Goal: Information Seeking & Learning: Learn about a topic

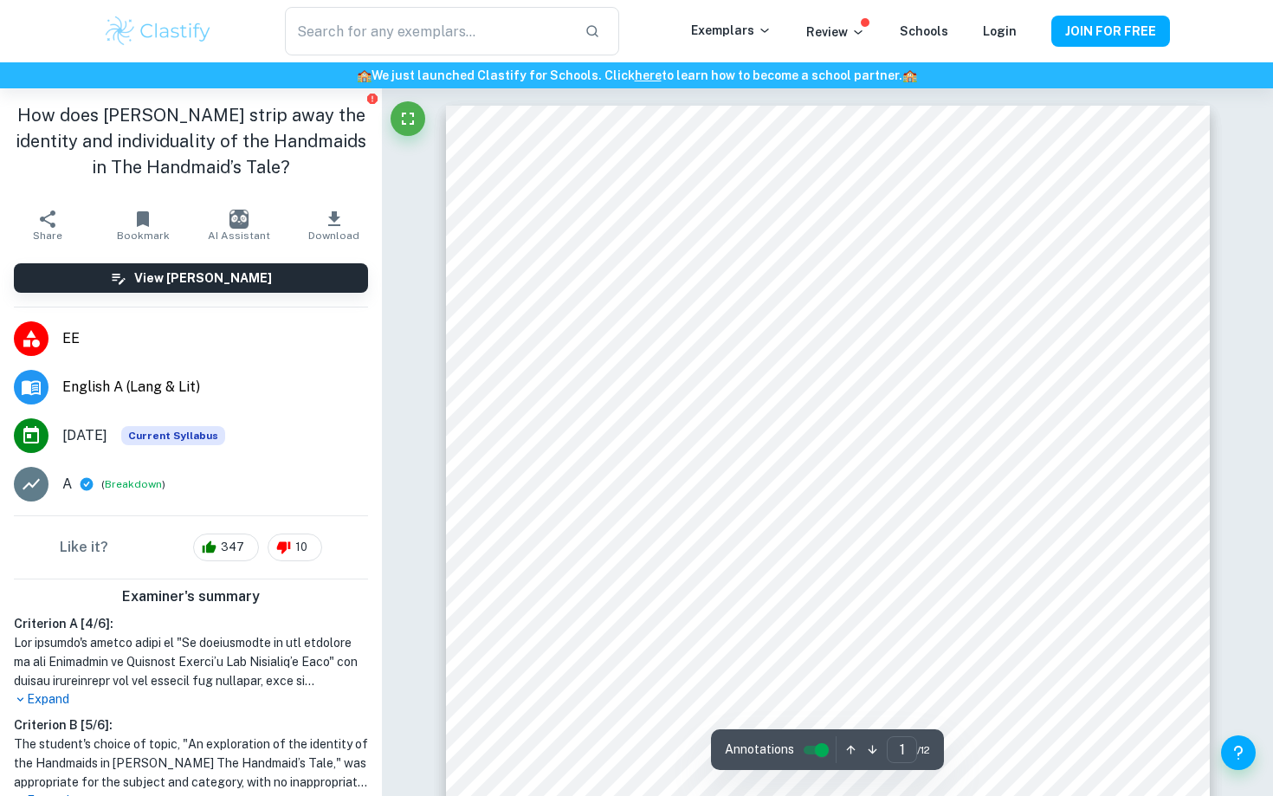
click at [242, 134] on h1 "How does [PERSON_NAME] strip away the identity and individuality of the Handmai…" at bounding box center [191, 141] width 354 height 78
click at [753, 36] on p "Exemplars" at bounding box center [731, 30] width 81 height 19
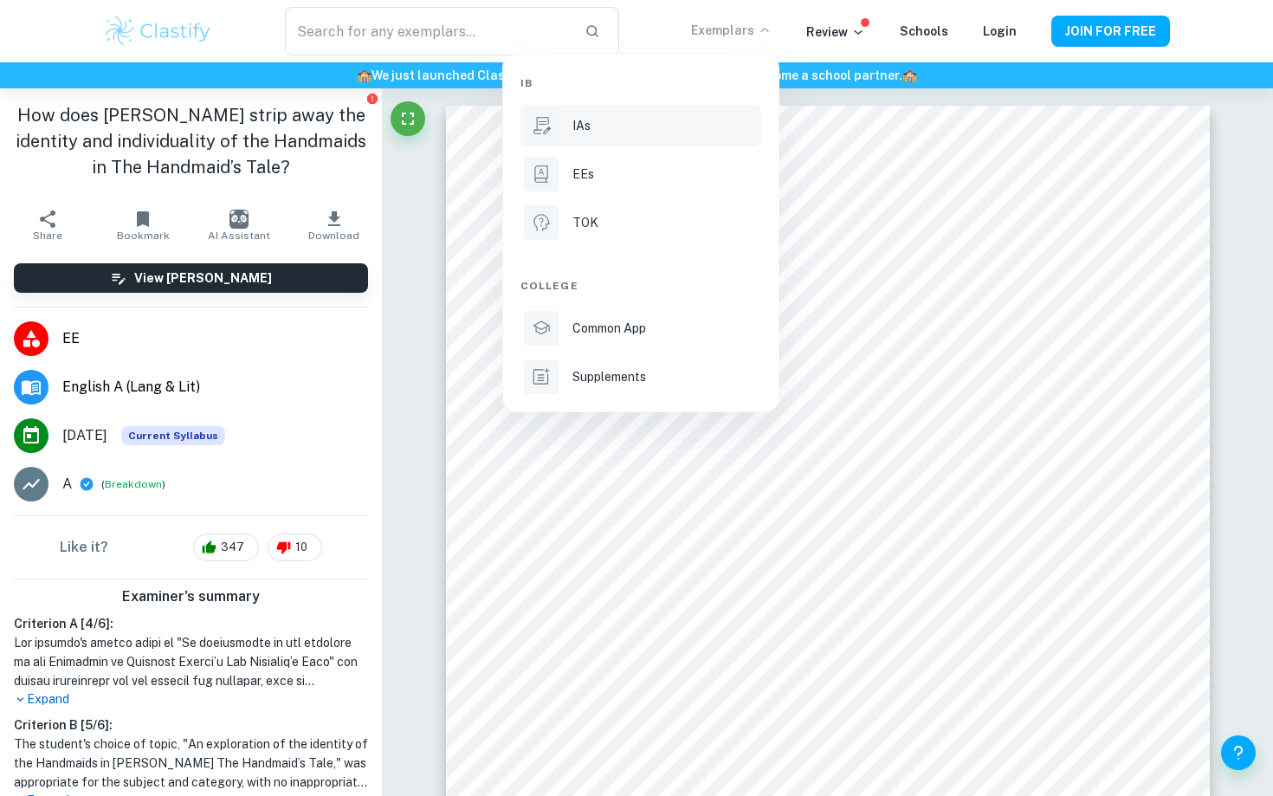
click at [581, 131] on p "IAs" at bounding box center [581, 125] width 18 height 19
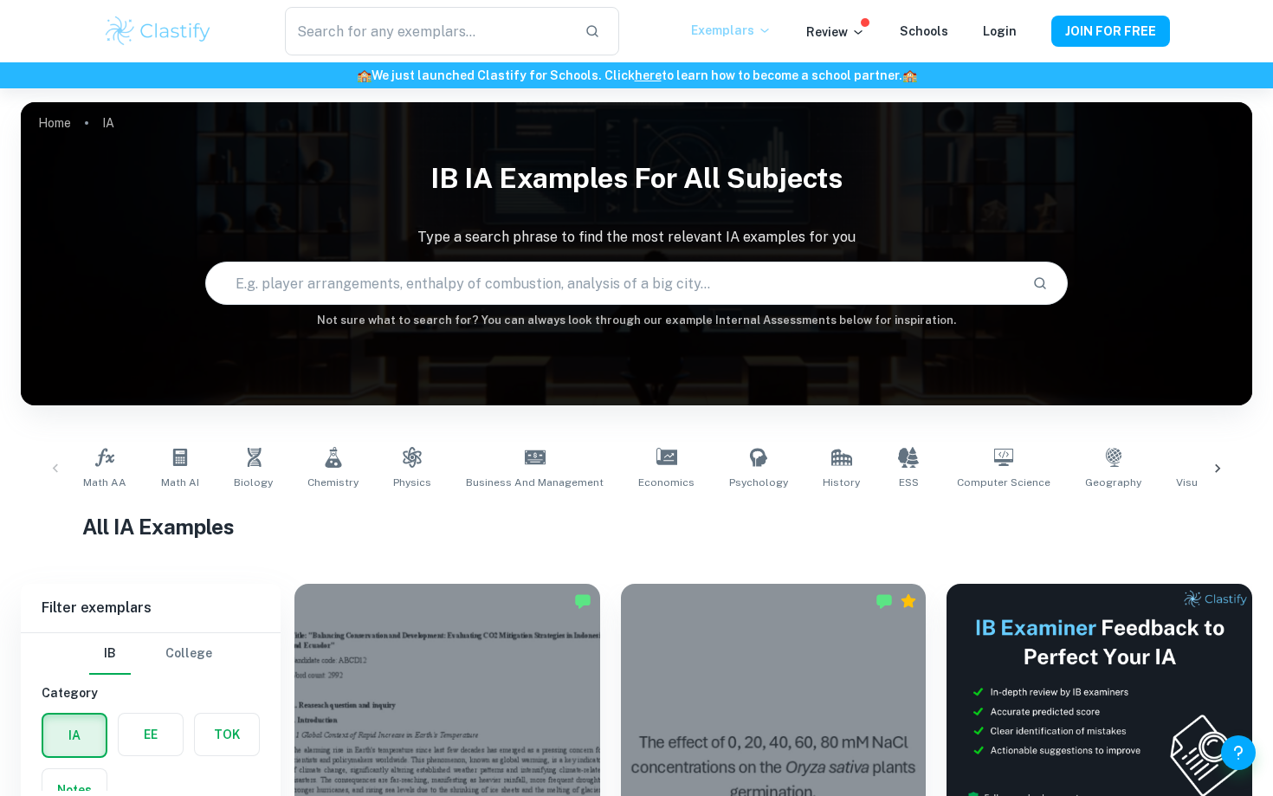
click at [742, 35] on p "Exemplars" at bounding box center [731, 30] width 81 height 19
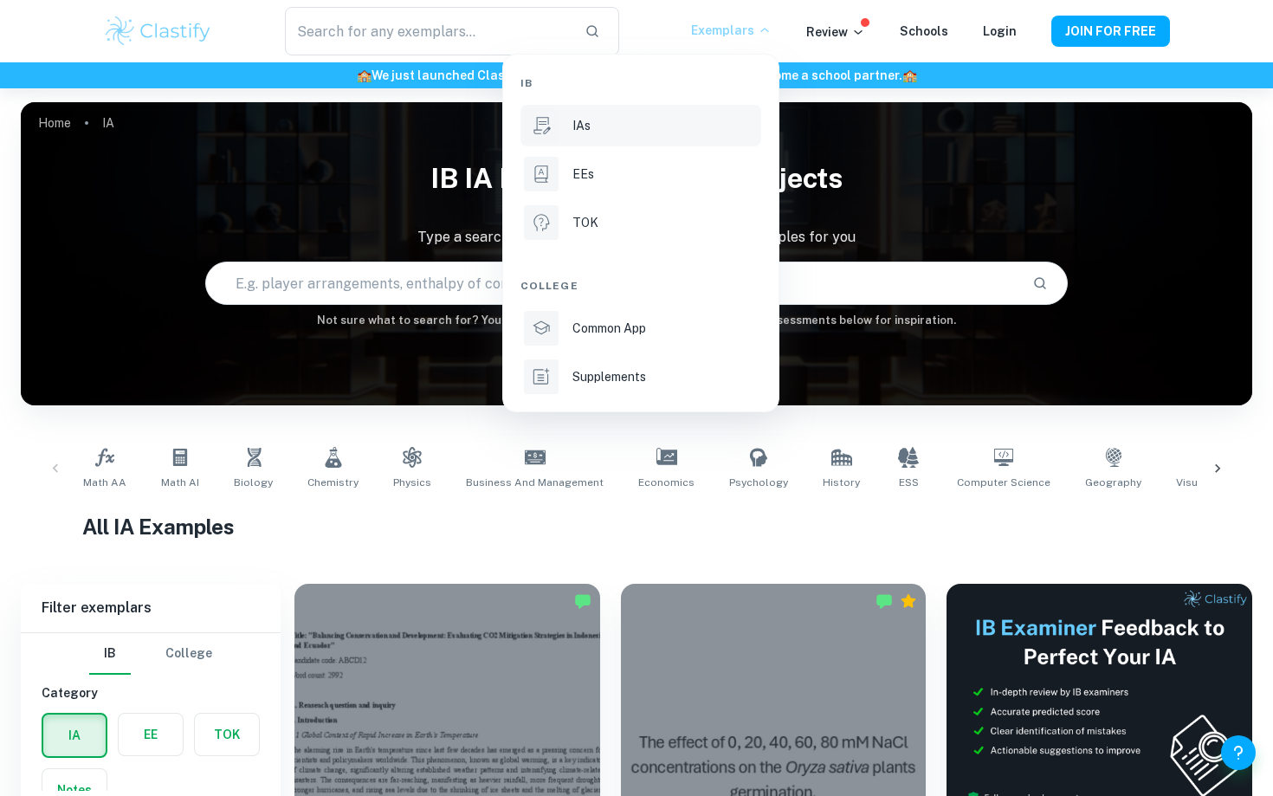
click at [480, 533] on div at bounding box center [636, 398] width 1273 height 796
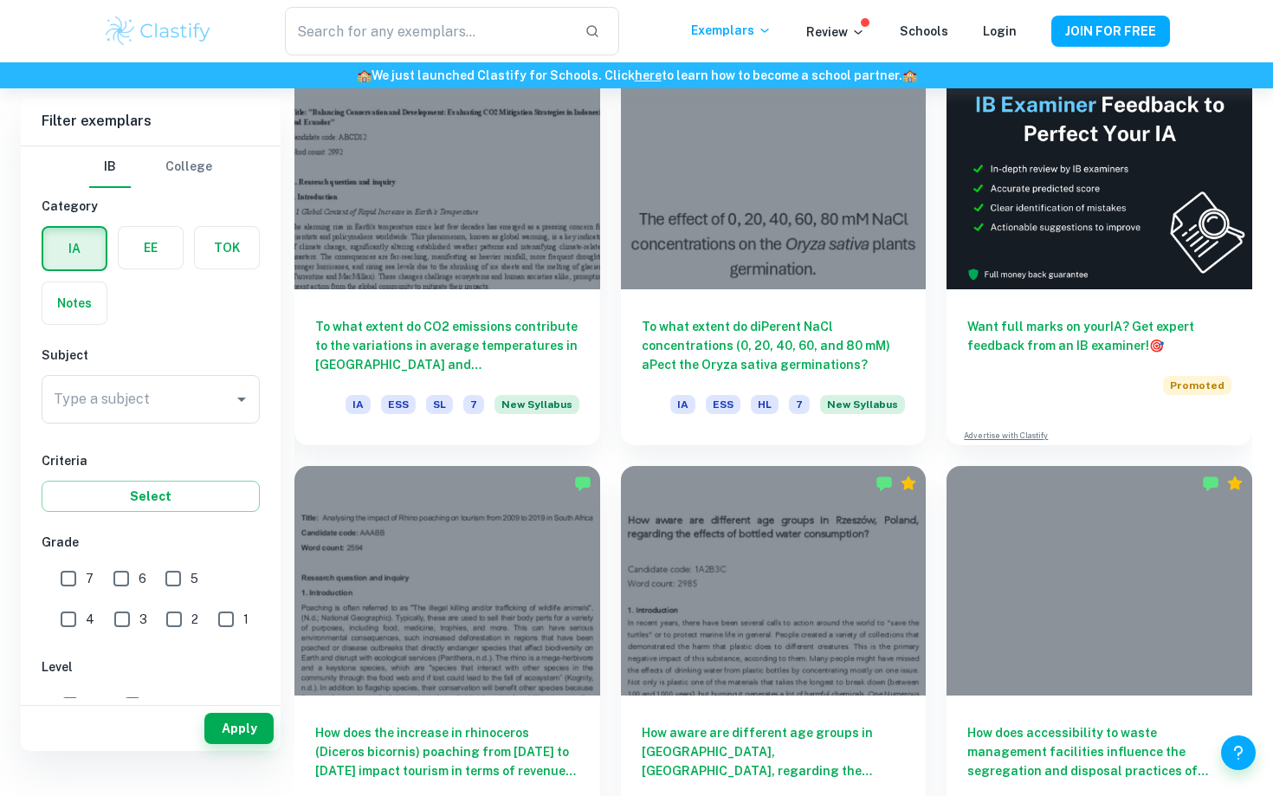
scroll to position [575, 0]
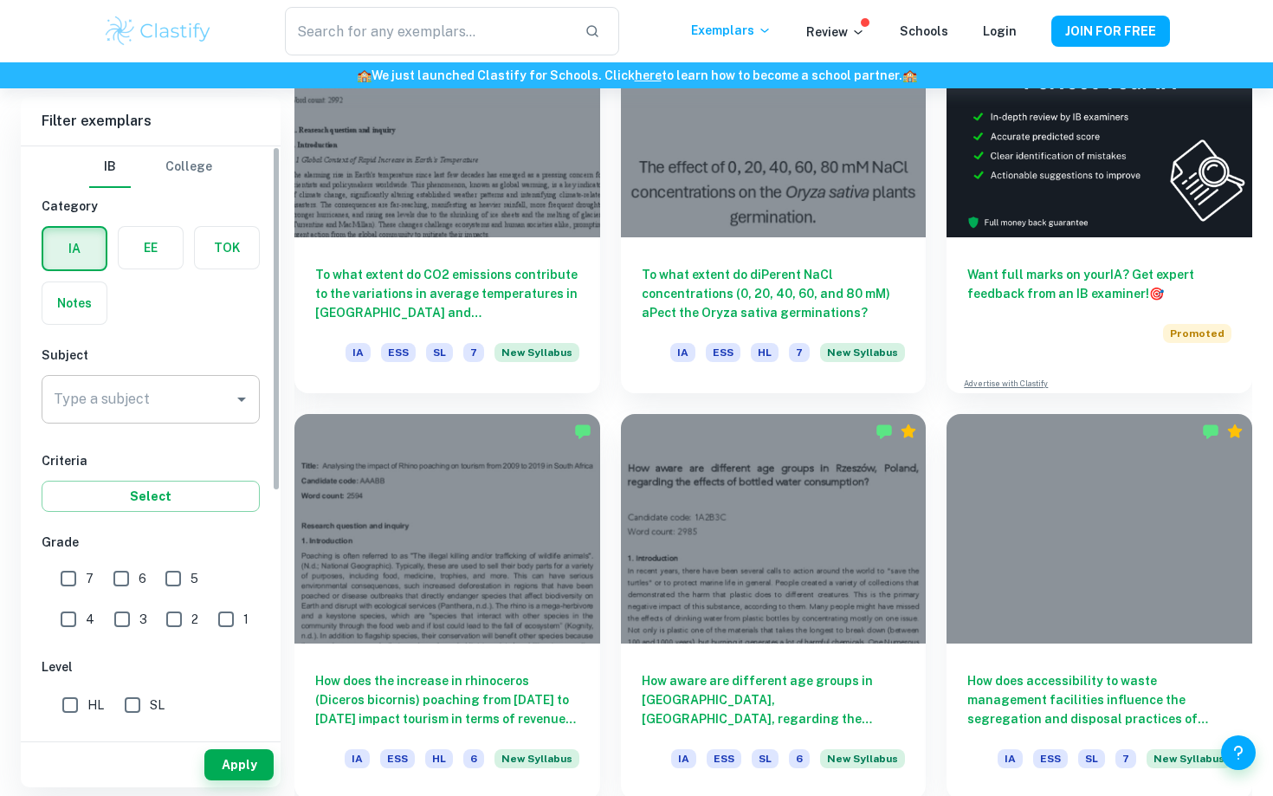
click at [206, 391] on input "Type a subject" at bounding box center [137, 399] width 177 height 33
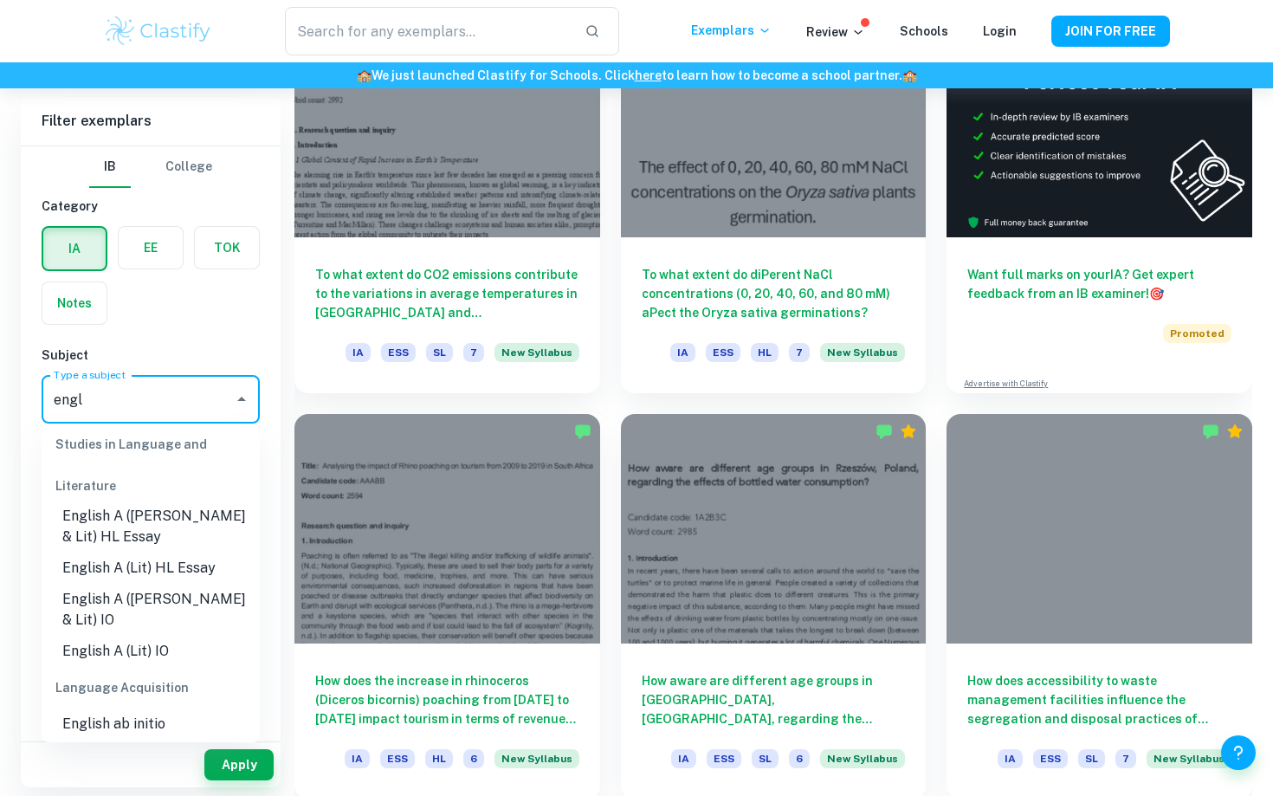
scroll to position [11, 0]
click at [148, 519] on li "English A ([PERSON_NAME] & Lit) HL Essay" at bounding box center [151, 528] width 218 height 52
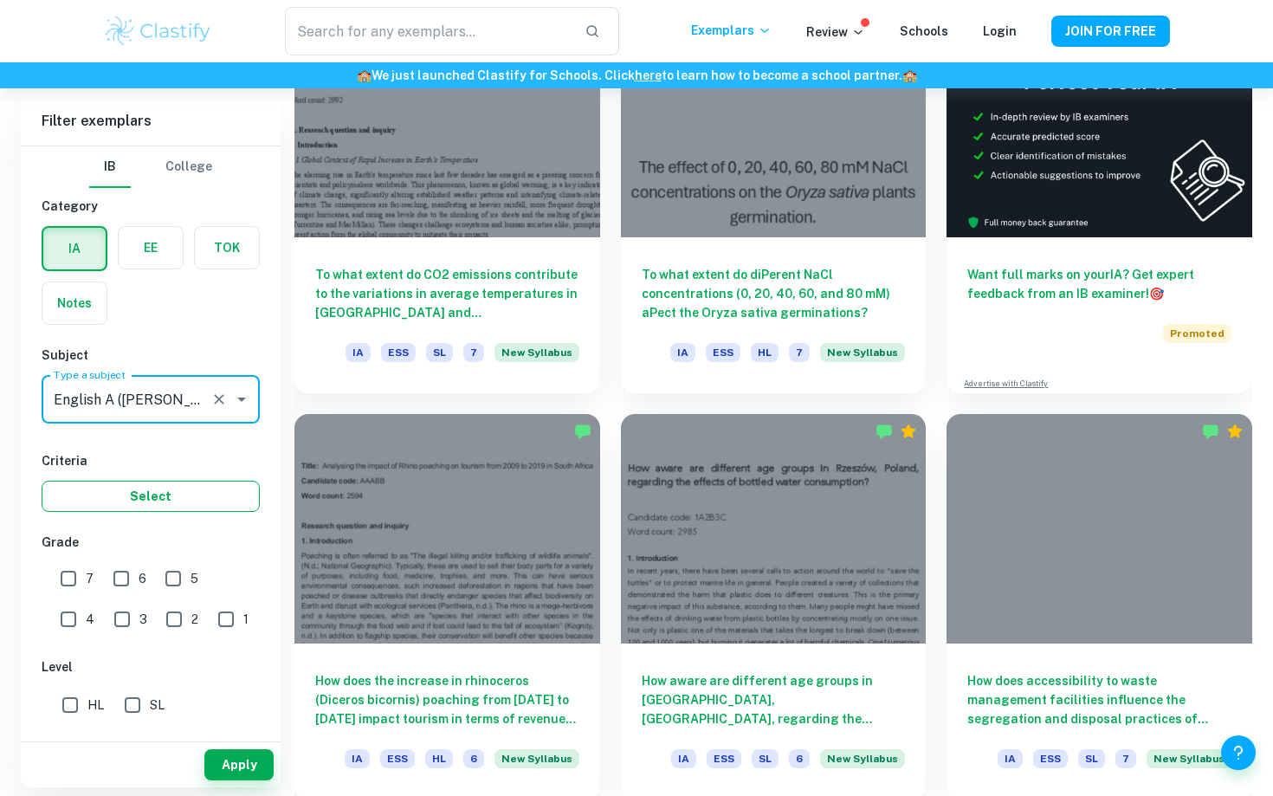
type input "English A ([PERSON_NAME] & Lit) HL Essay"
click at [113, 507] on button "Select" at bounding box center [151, 496] width 218 height 31
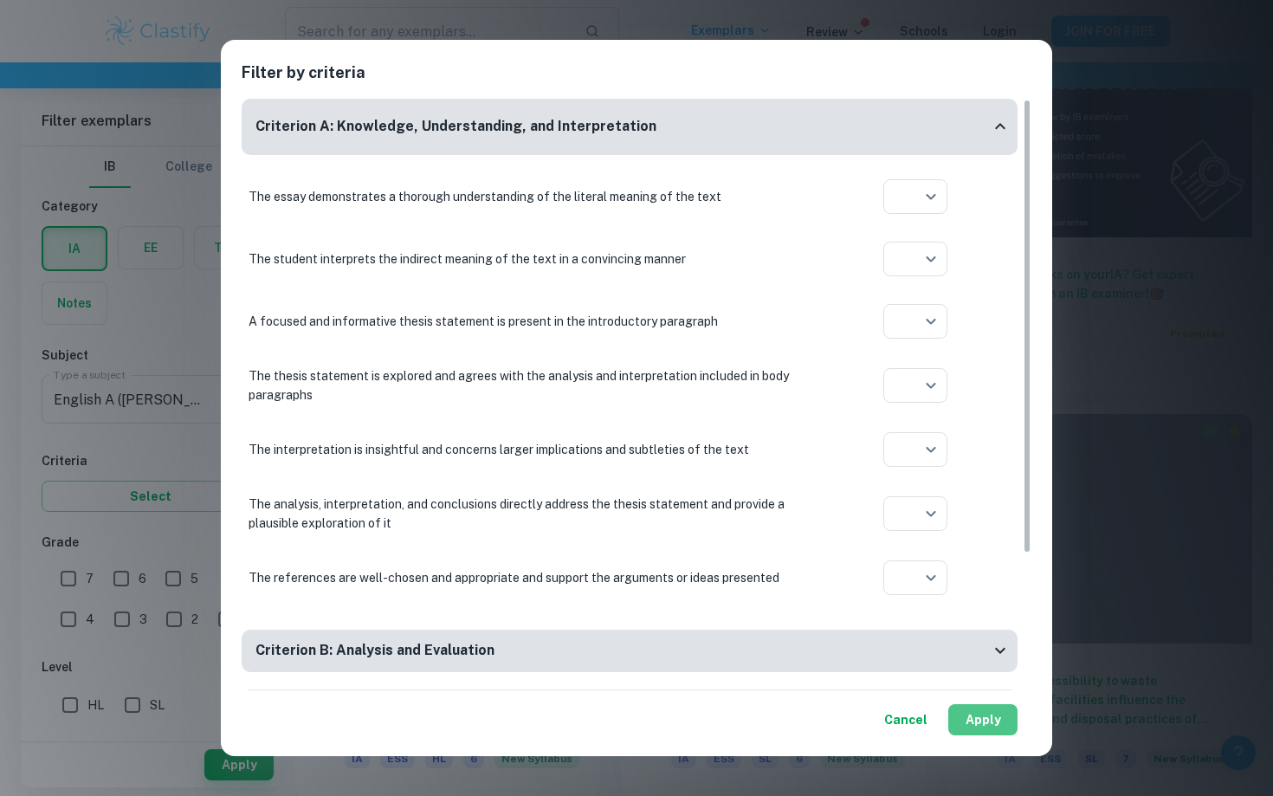
click at [974, 720] on button "Apply" at bounding box center [982, 719] width 69 height 31
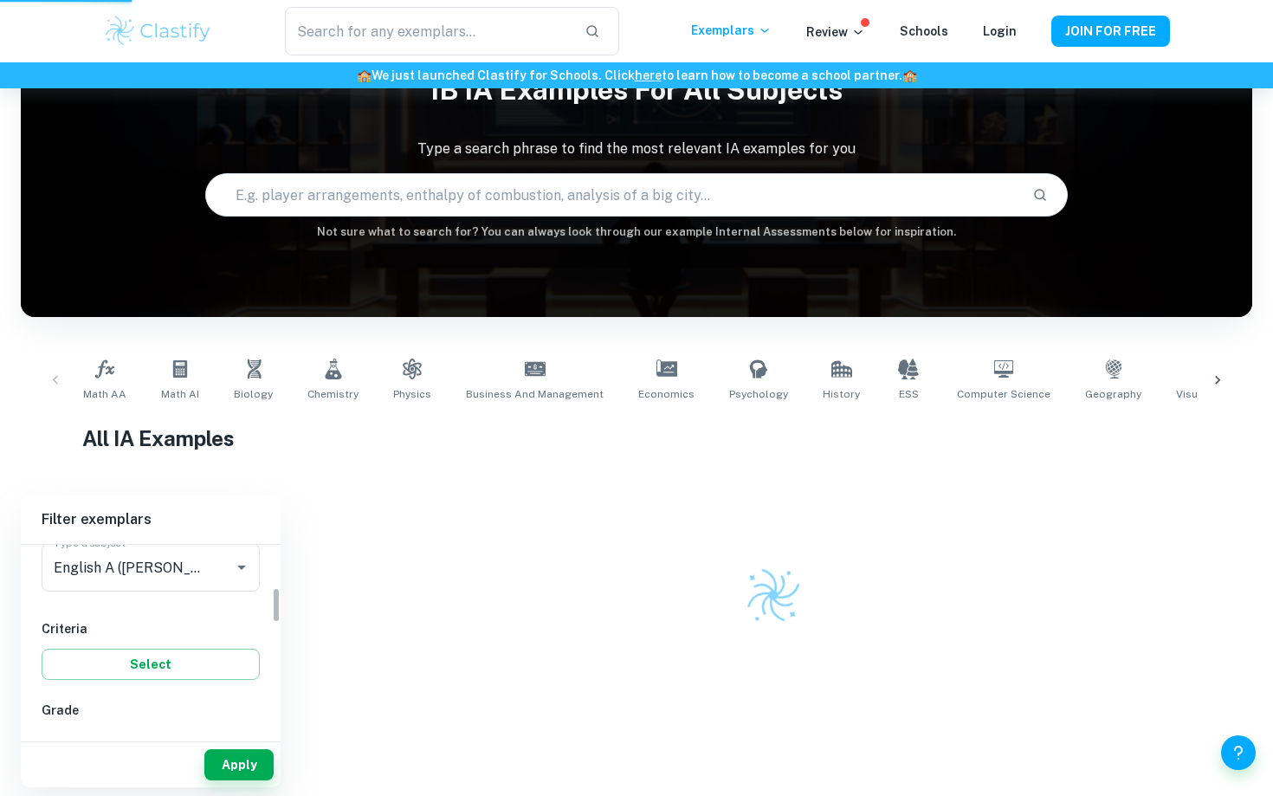
scroll to position [225, 0]
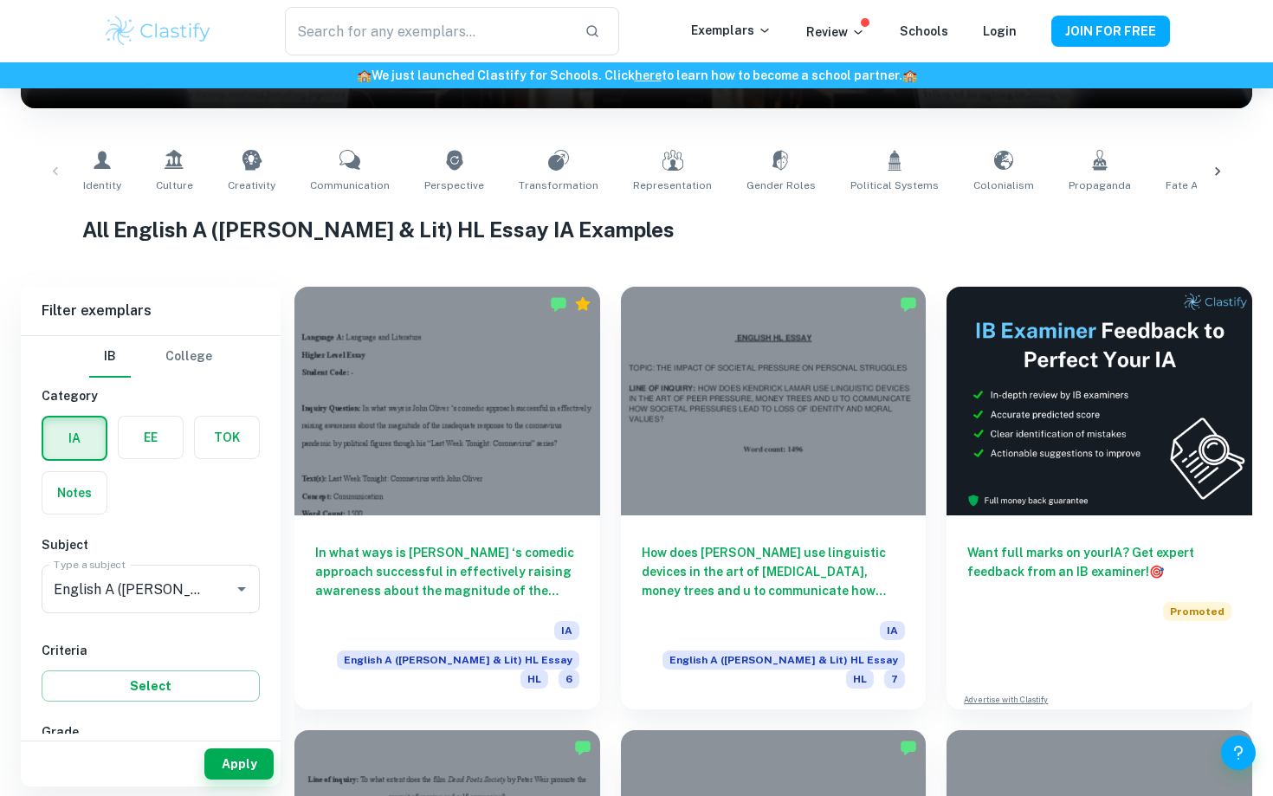
scroll to position [298, 0]
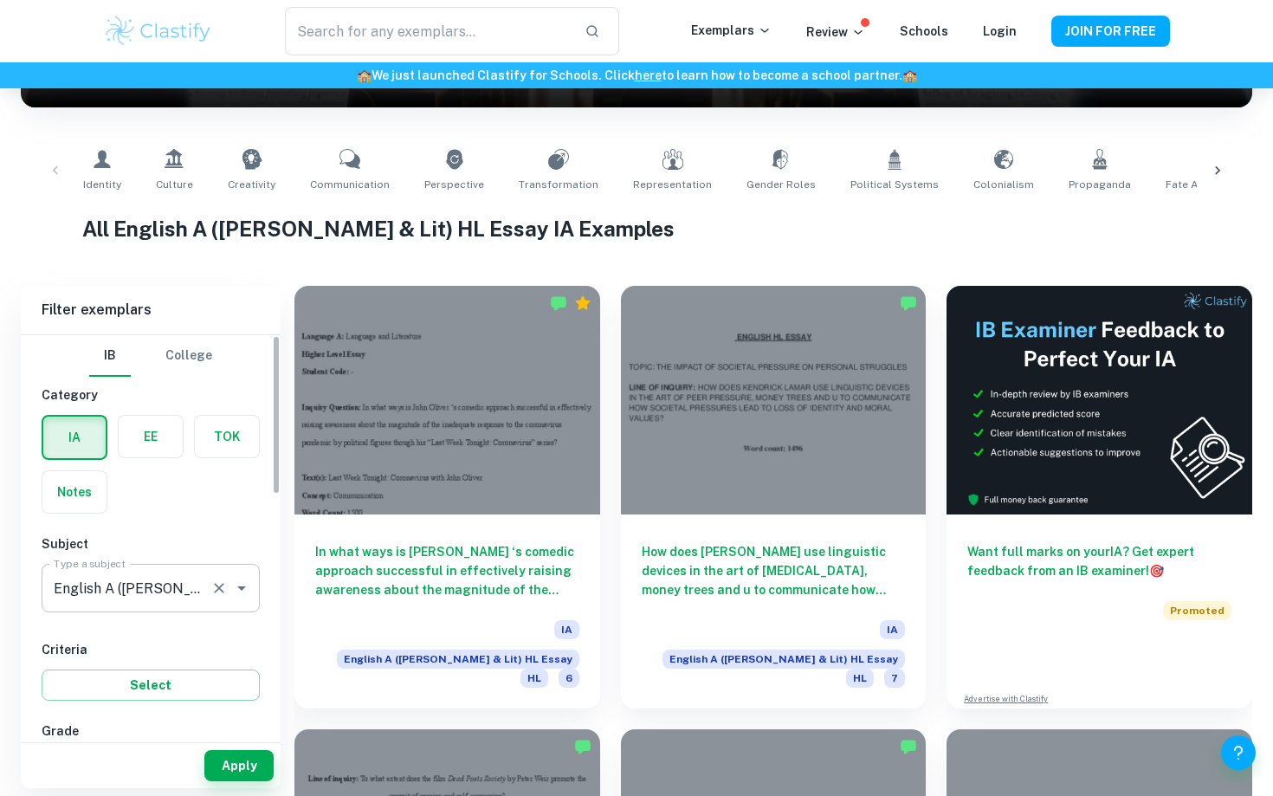
click at [177, 598] on input "English A ([PERSON_NAME] & Lit) HL Essay" at bounding box center [126, 588] width 154 height 33
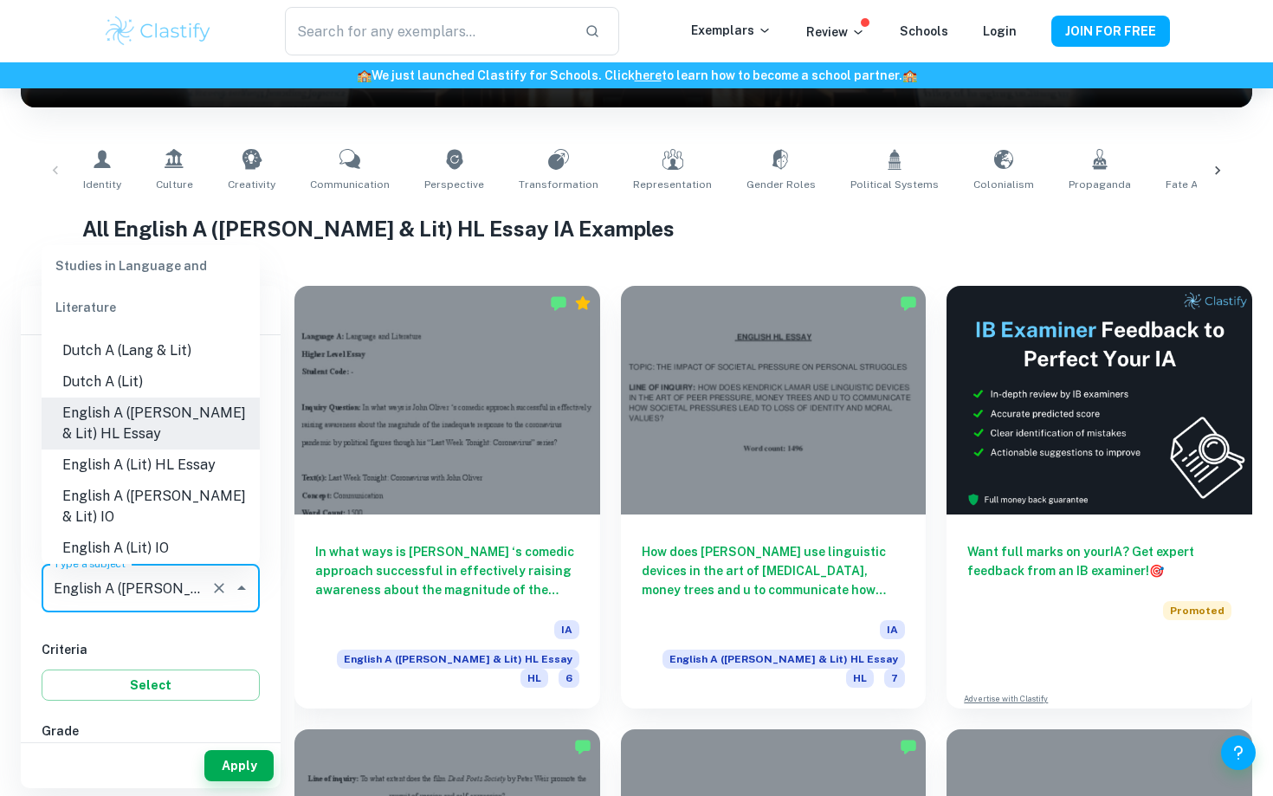
scroll to position [132, 0]
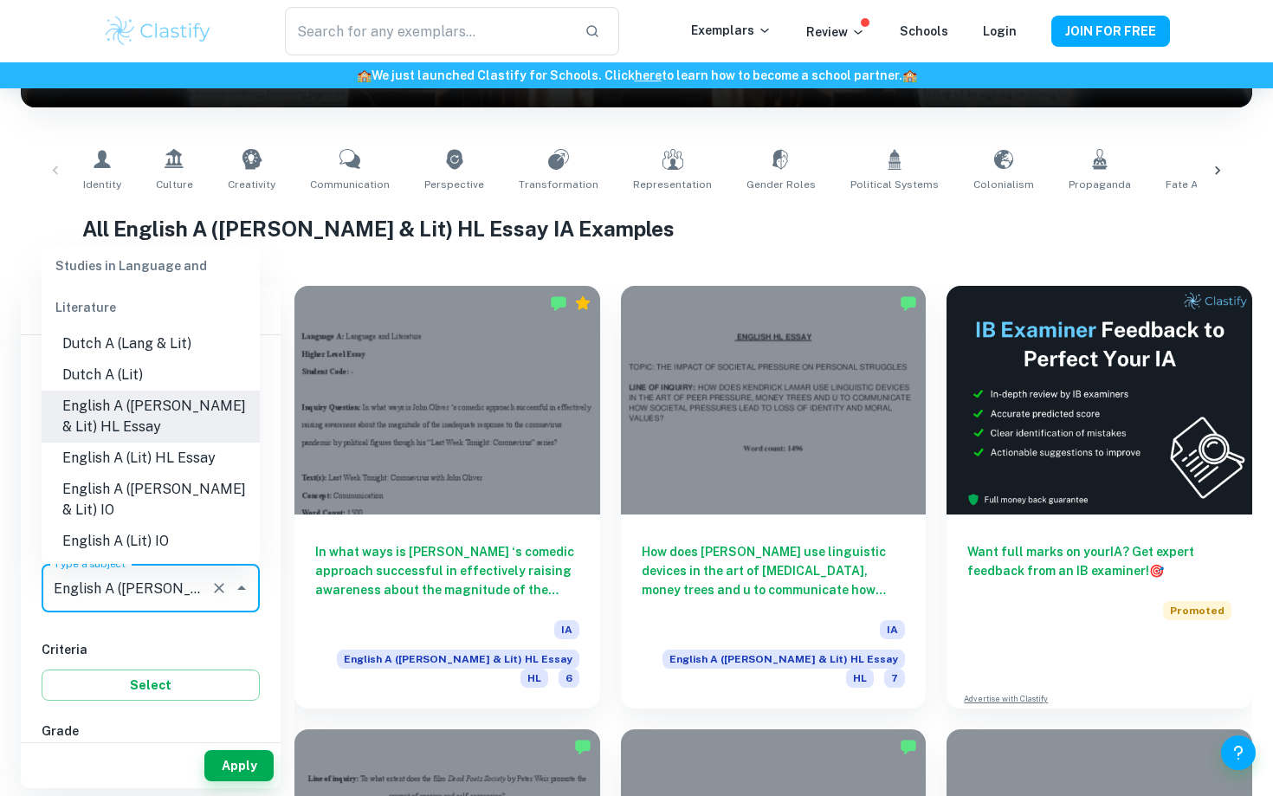
click at [157, 416] on li "English A ([PERSON_NAME] & Lit) HL Essay" at bounding box center [151, 417] width 218 height 52
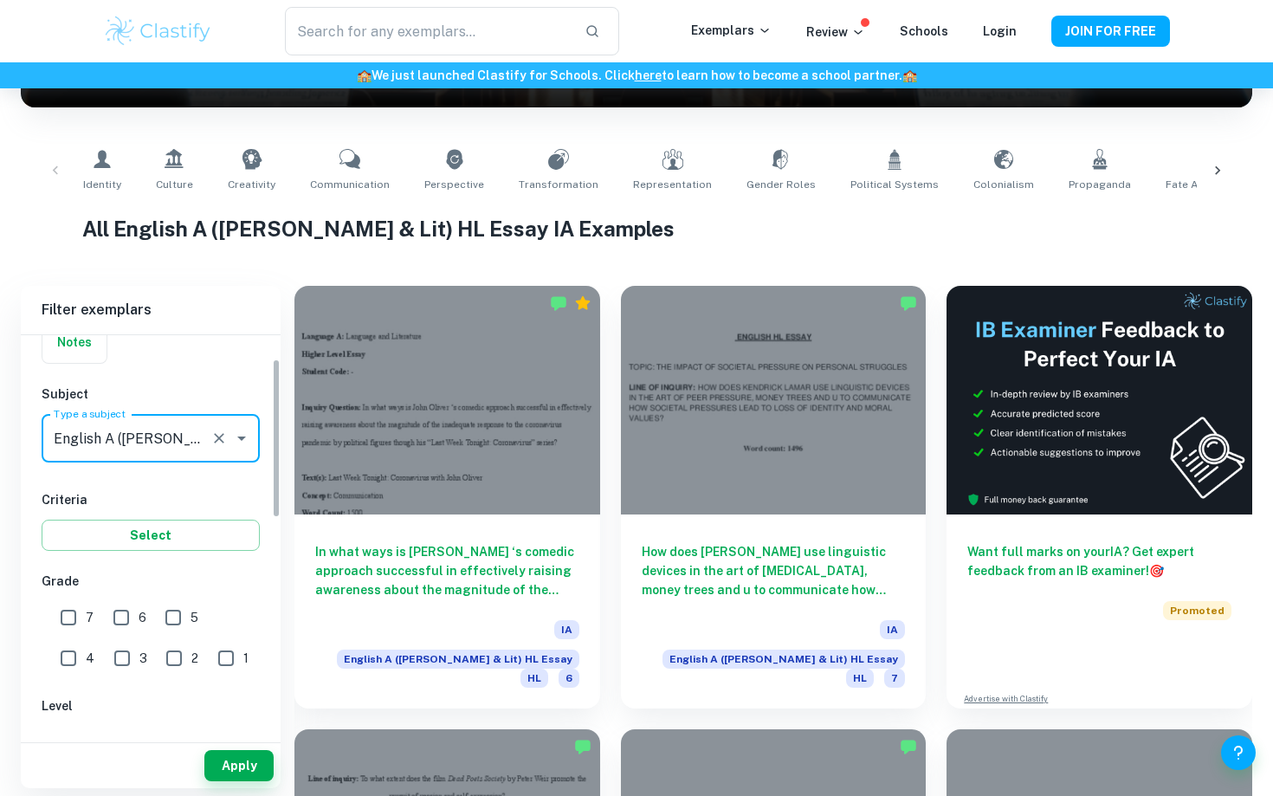
scroll to position [19, 0]
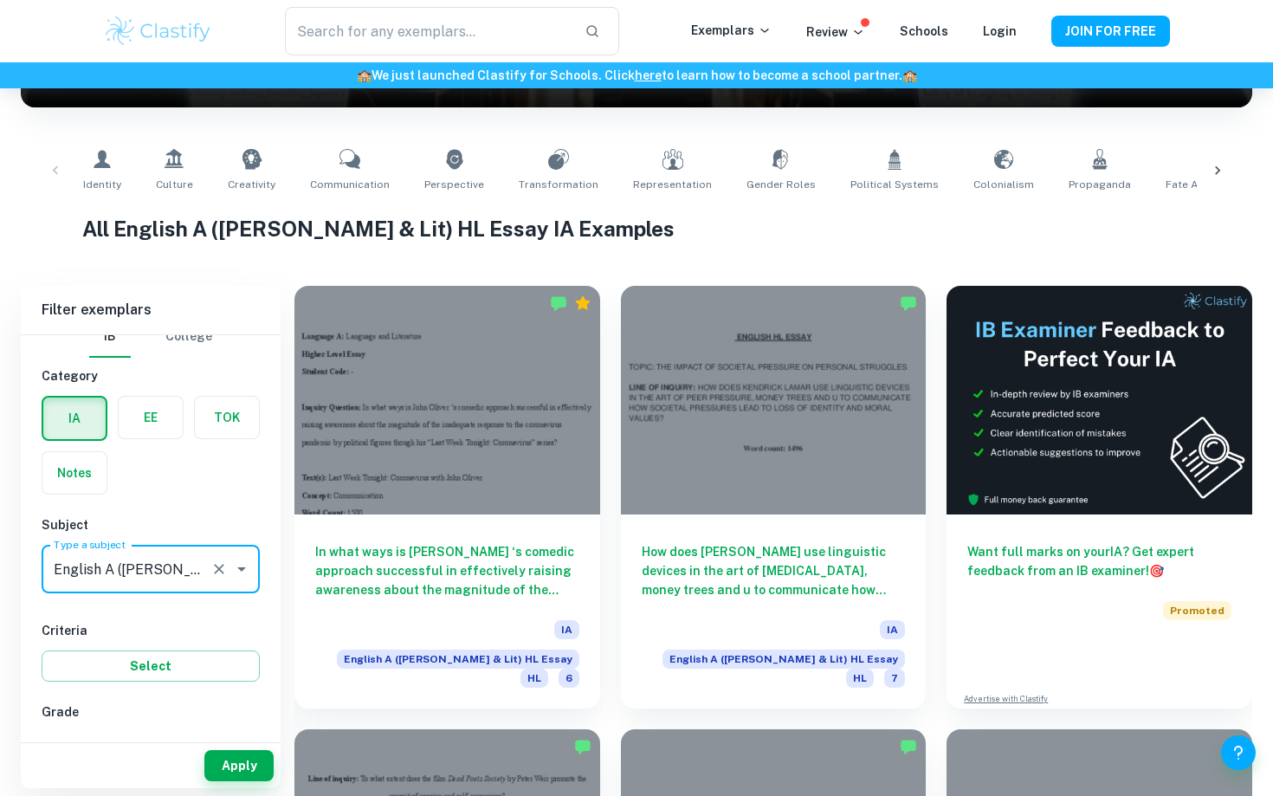
click at [118, 462] on div "IA EE TOK Notes" at bounding box center [145, 439] width 229 height 109
click at [88, 425] on label "button" at bounding box center [74, 418] width 62 height 42
click at [0, 0] on input "radio" at bounding box center [0, 0] width 0 height 0
click at [147, 423] on label "button" at bounding box center [151, 418] width 64 height 42
click at [0, 0] on input "radio" at bounding box center [0, 0] width 0 height 0
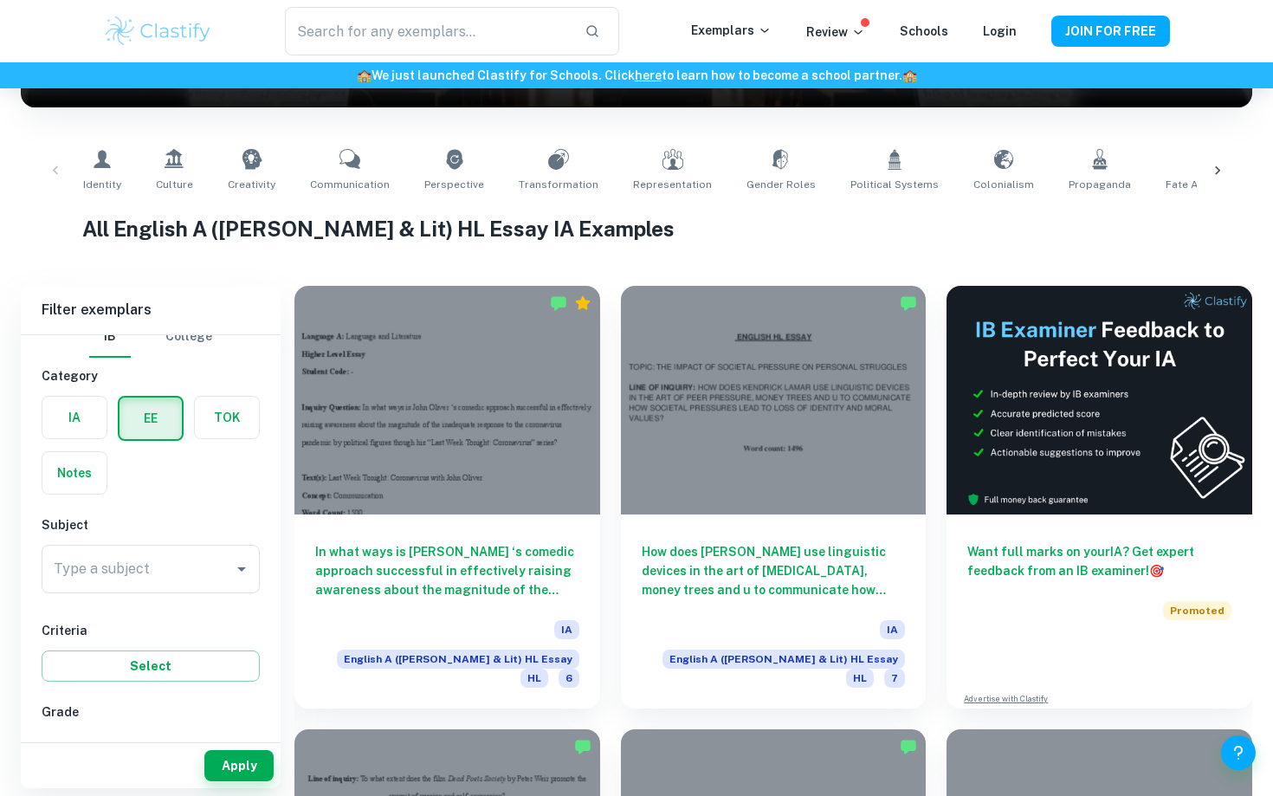
click at [221, 417] on label "button" at bounding box center [227, 418] width 64 height 42
click at [0, 0] on input "radio" at bounding box center [0, 0] width 0 height 0
click at [84, 423] on label "button" at bounding box center [74, 418] width 64 height 42
click at [0, 0] on input "radio" at bounding box center [0, 0] width 0 height 0
click at [85, 469] on label "button" at bounding box center [74, 473] width 64 height 42
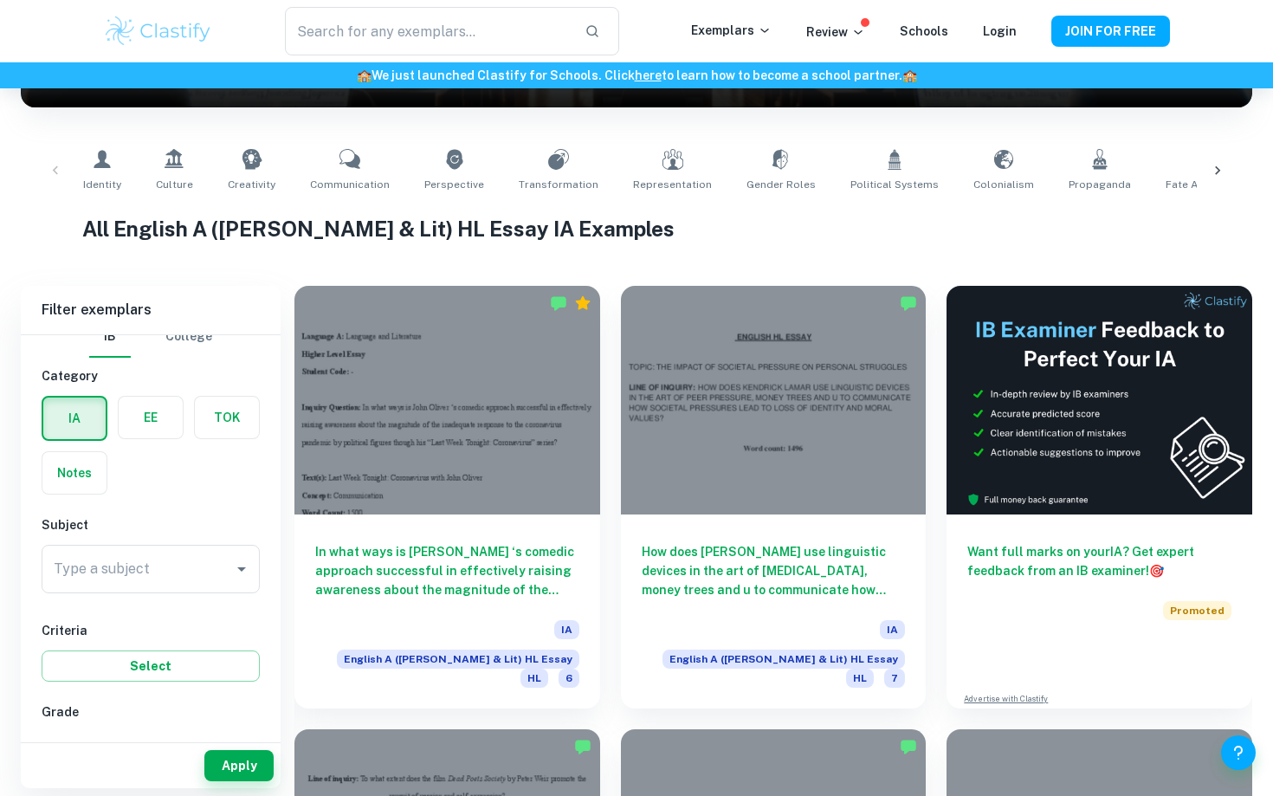
click at [0, 0] on input "radio" at bounding box center [0, 0] width 0 height 0
click at [74, 416] on label "button" at bounding box center [74, 418] width 64 height 42
click at [0, 0] on input "radio" at bounding box center [0, 0] width 0 height 0
click at [173, 555] on input "Type a subject" at bounding box center [137, 568] width 177 height 33
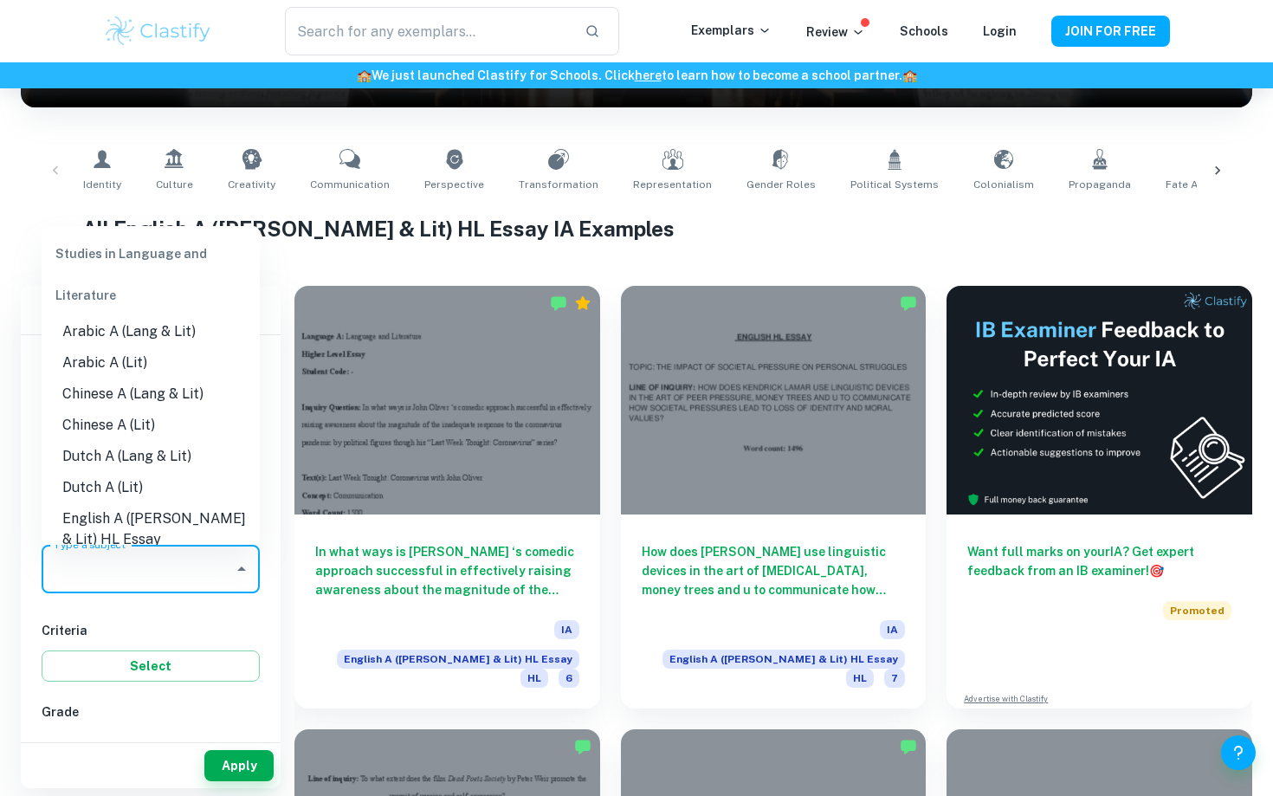
click at [181, 527] on li "English A ([PERSON_NAME] & Lit) HL Essay" at bounding box center [151, 529] width 218 height 52
type input "English A ([PERSON_NAME] & Lit) HL Essay"
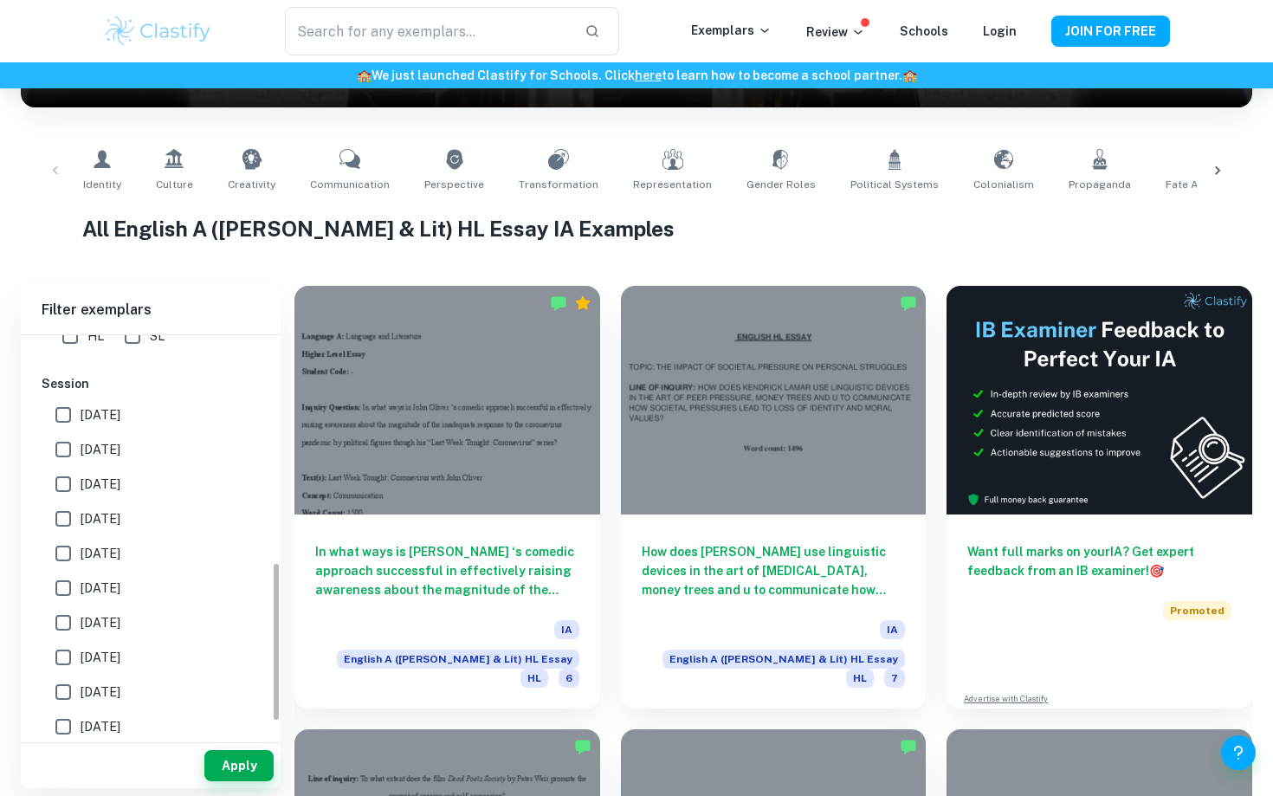
scroll to position [601, 0]
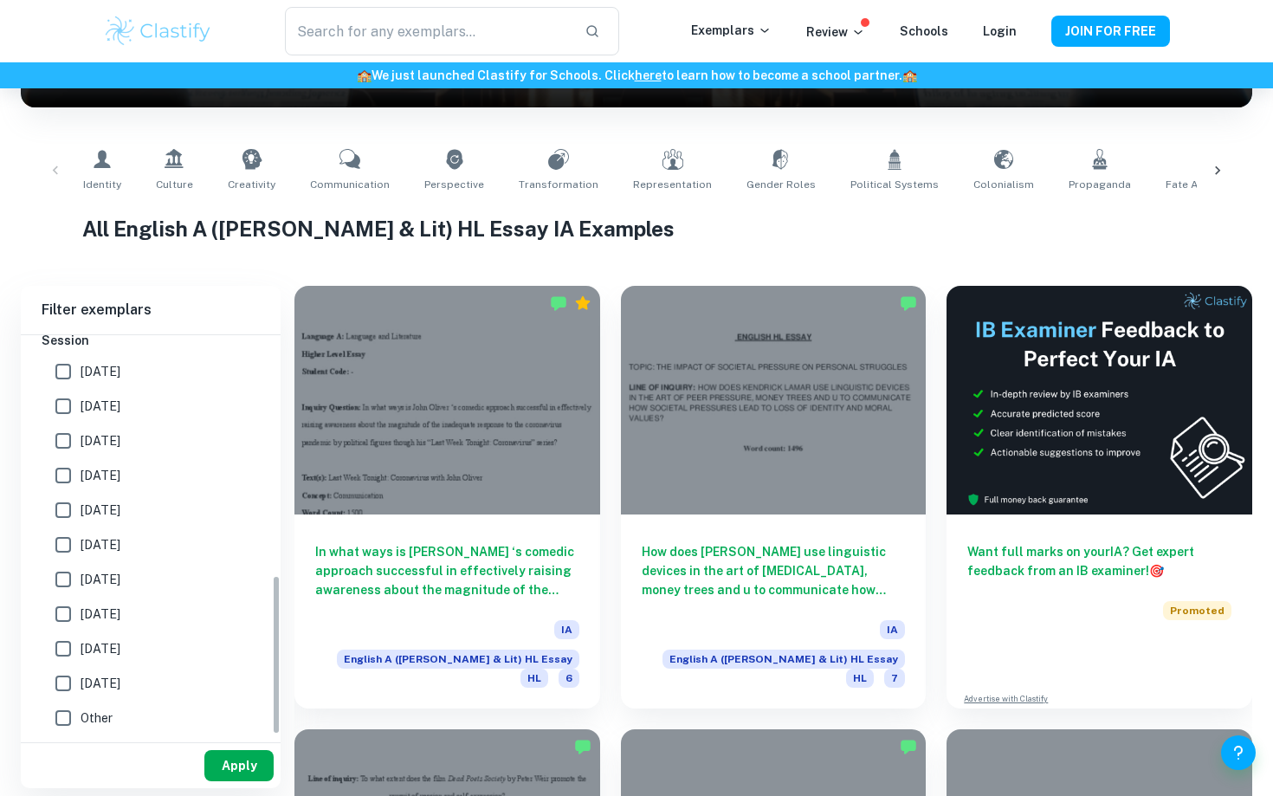
click at [246, 777] on button "Apply" at bounding box center [238, 765] width 69 height 31
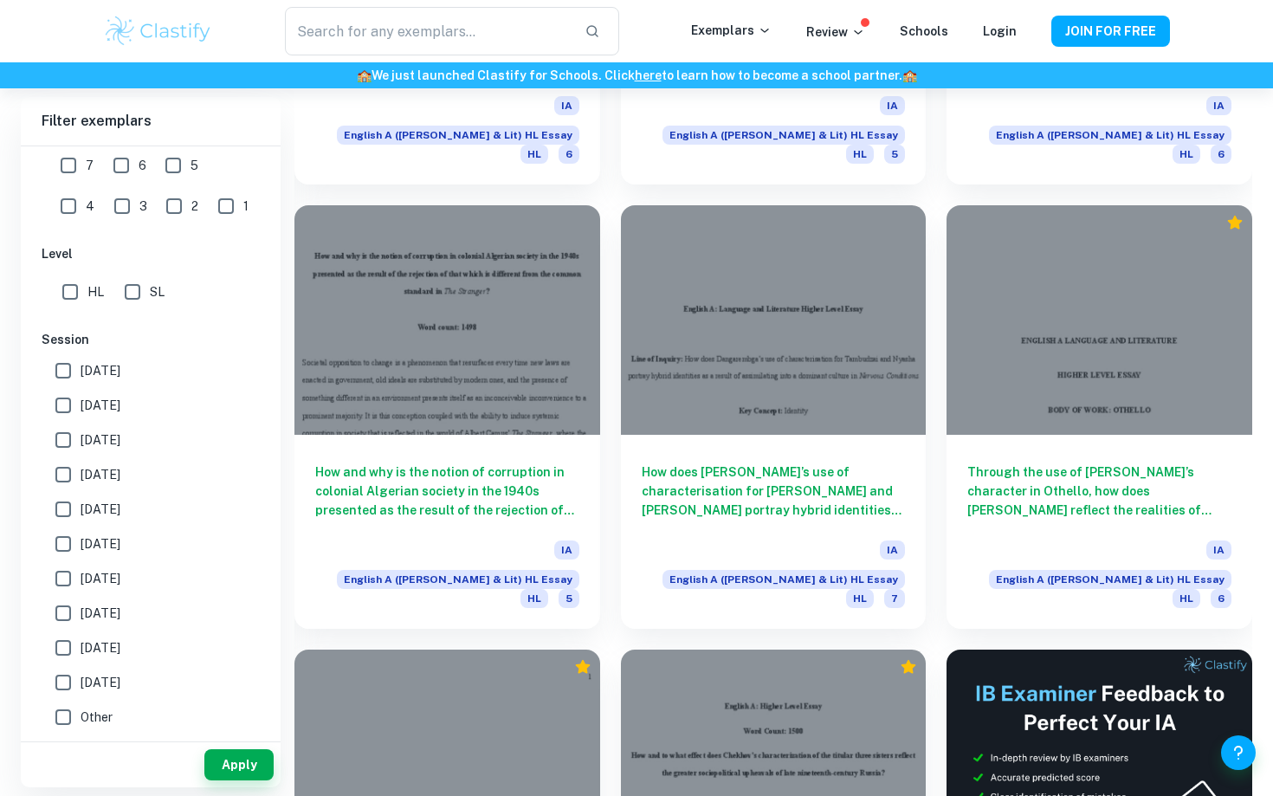
scroll to position [7120, 0]
